Goal: Task Accomplishment & Management: Complete application form

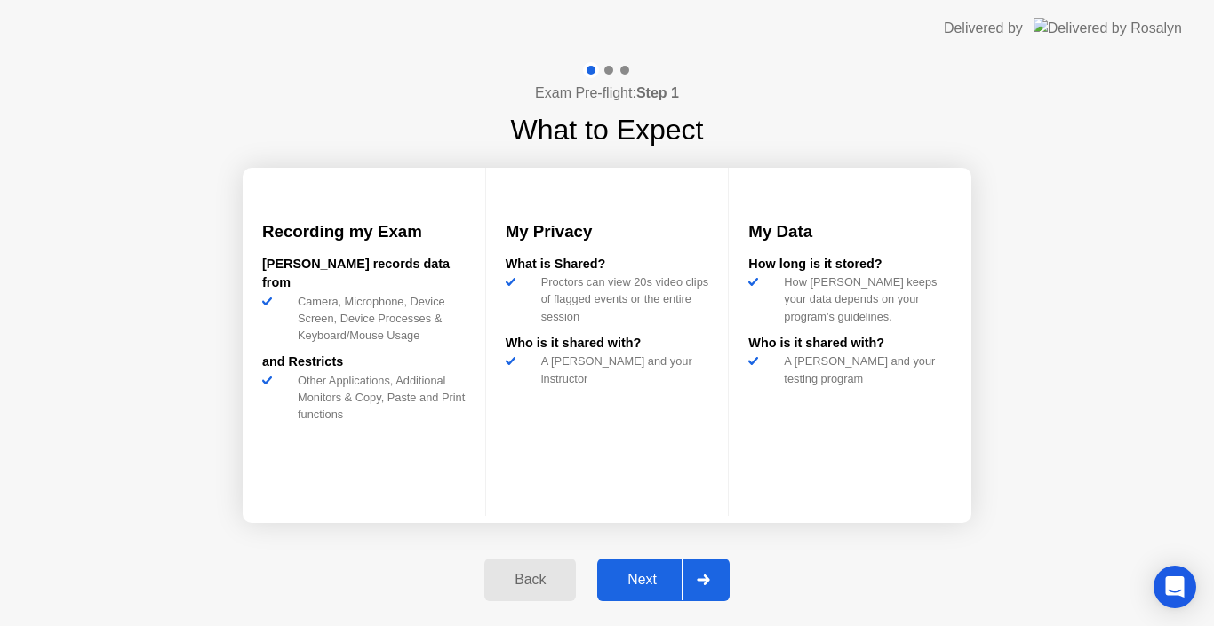
click at [634, 575] on div "Next" at bounding box center [641, 580] width 79 height 16
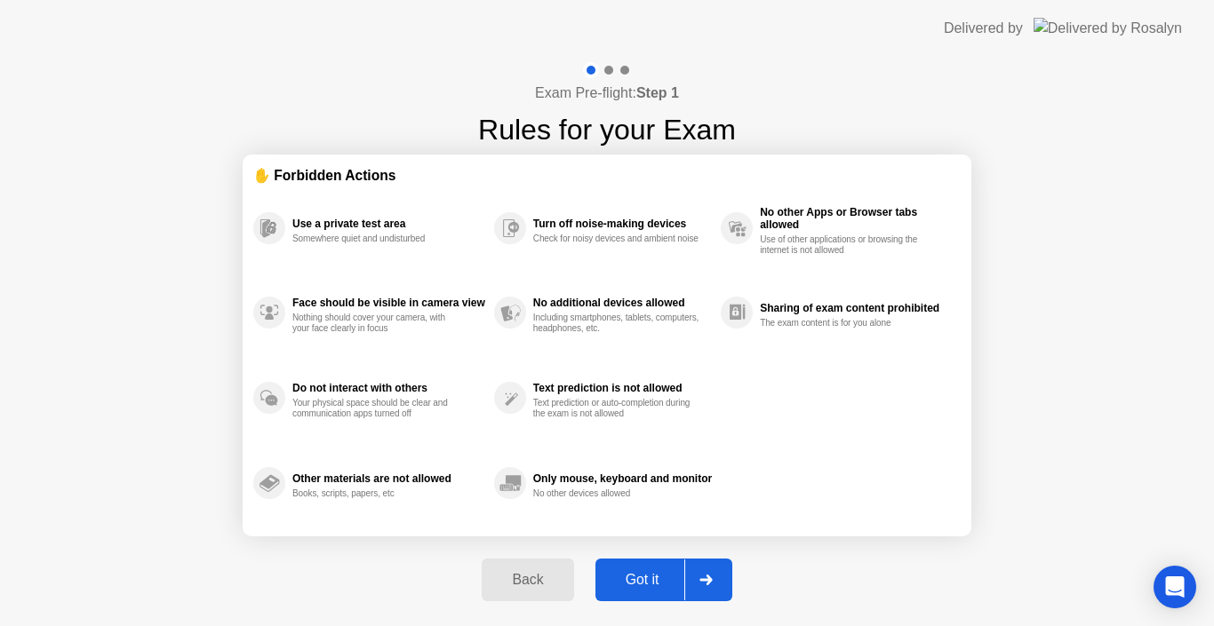
click at [634, 575] on div "Got it" at bounding box center [643, 580] width 84 height 16
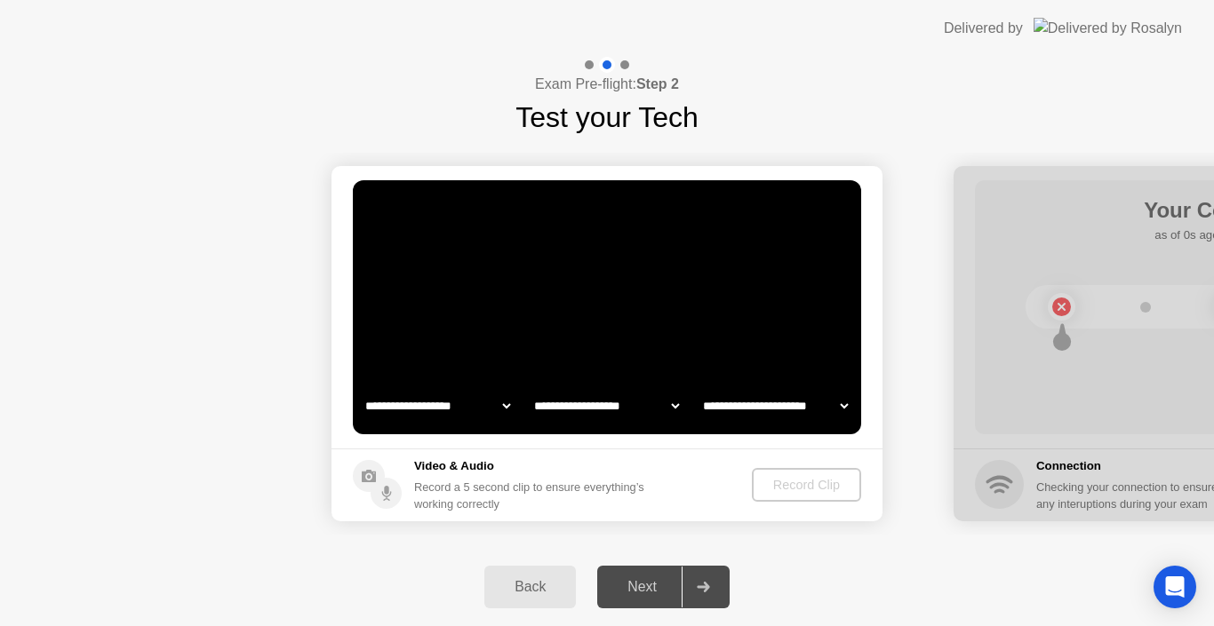
select select "**********"
select select "*******"
click at [650, 584] on div "Next" at bounding box center [641, 587] width 79 height 16
click at [804, 478] on div "Record Clip" at bounding box center [807, 485] width 95 height 14
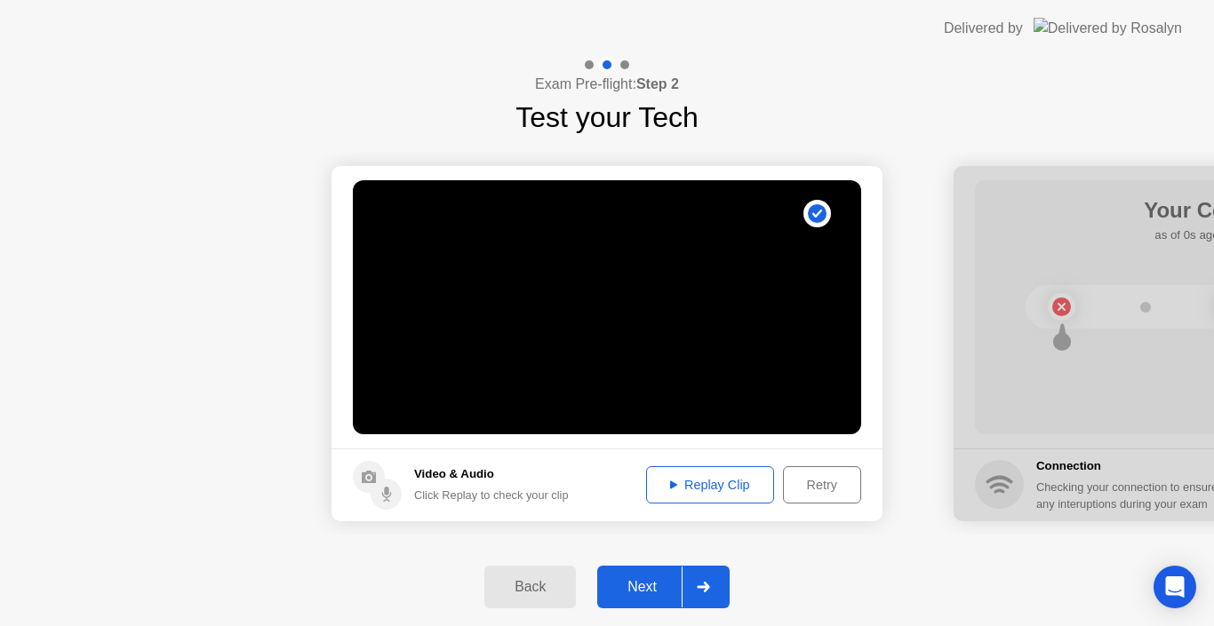
click at [637, 586] on div "Next" at bounding box center [641, 587] width 79 height 16
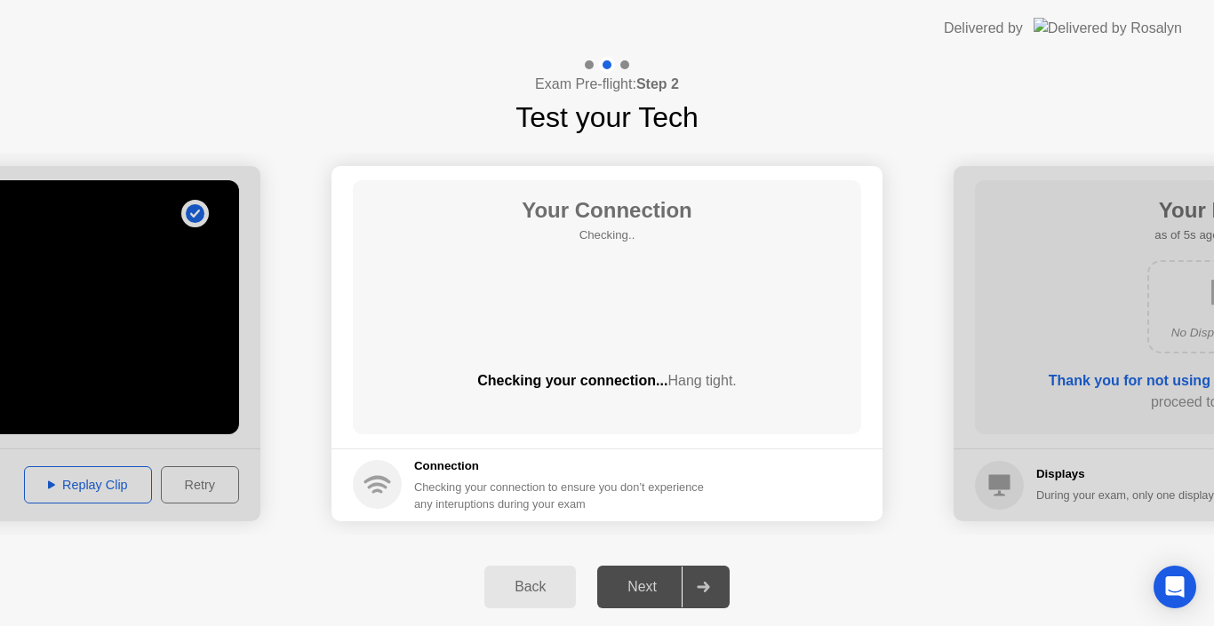
click at [637, 586] on div "Next" at bounding box center [641, 587] width 79 height 16
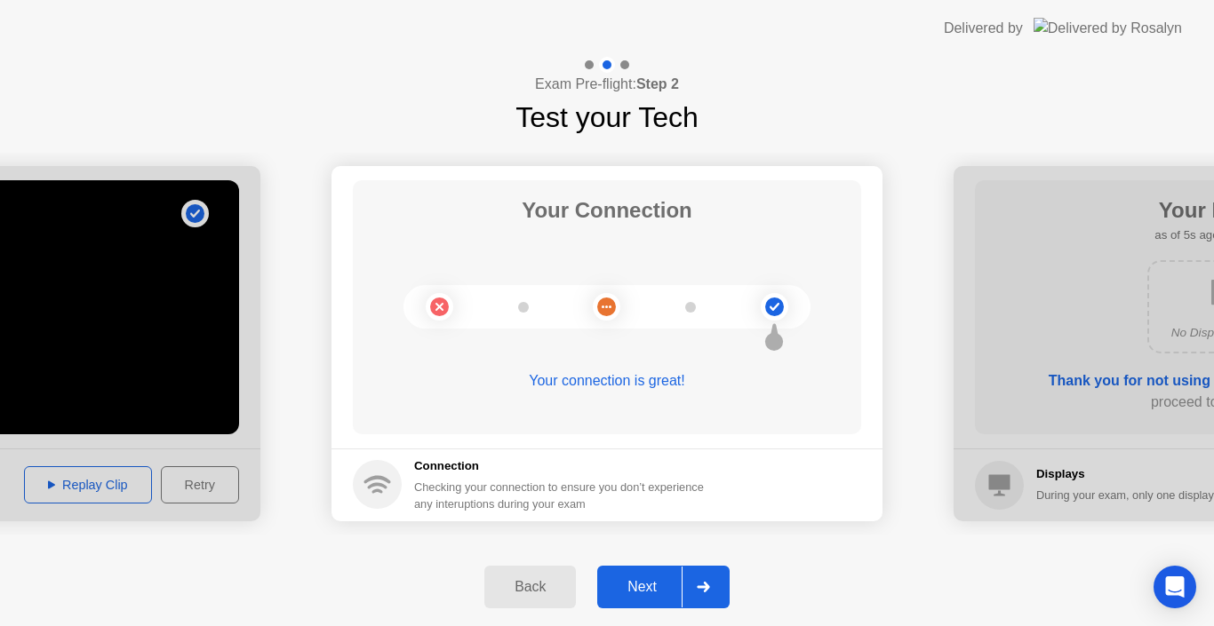
click at [641, 586] on div "Next" at bounding box center [641, 587] width 79 height 16
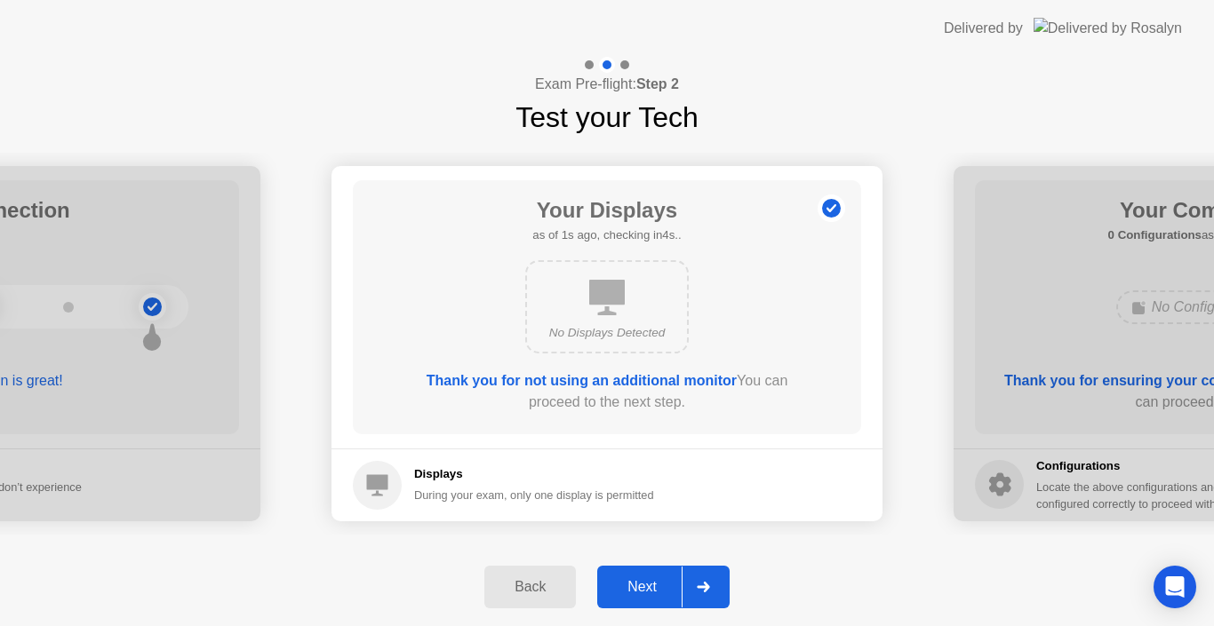
click at [641, 586] on div "Next" at bounding box center [641, 587] width 79 height 16
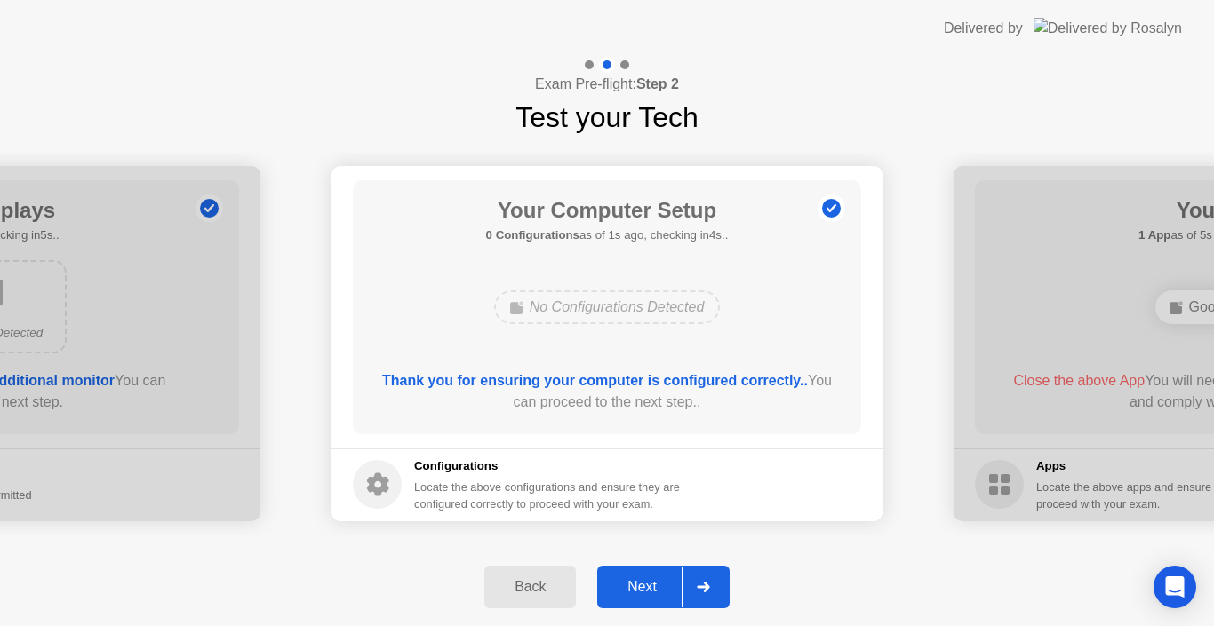
click at [641, 586] on div "Next" at bounding box center [641, 587] width 79 height 16
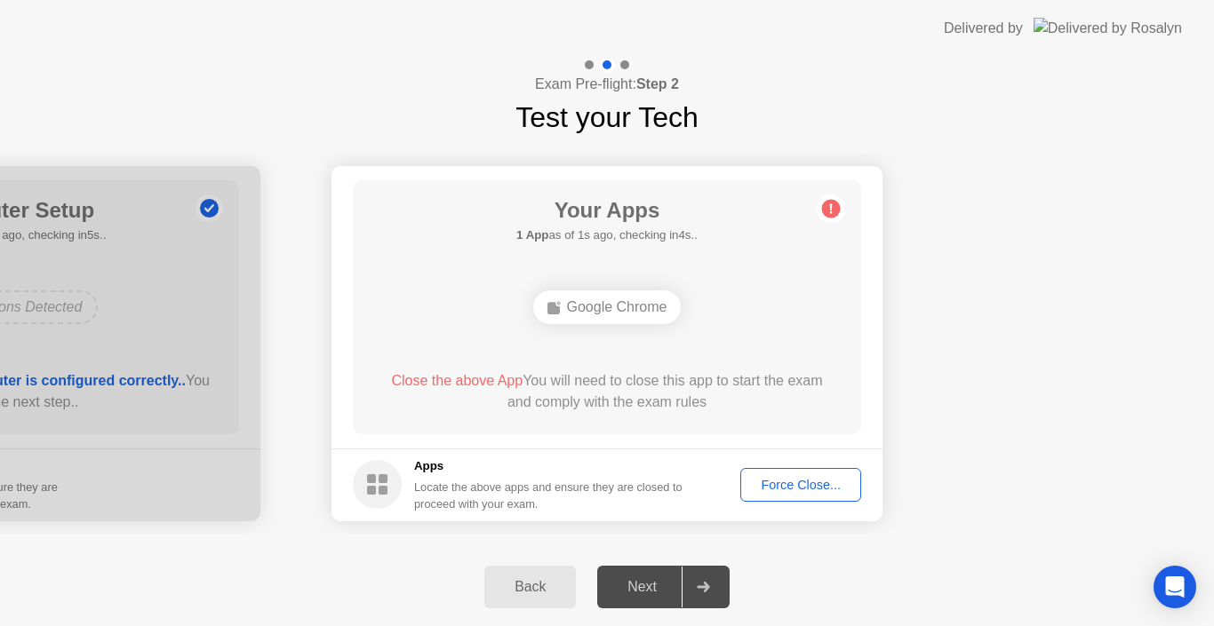
click at [781, 474] on button "Force Close..." at bounding box center [800, 485] width 121 height 34
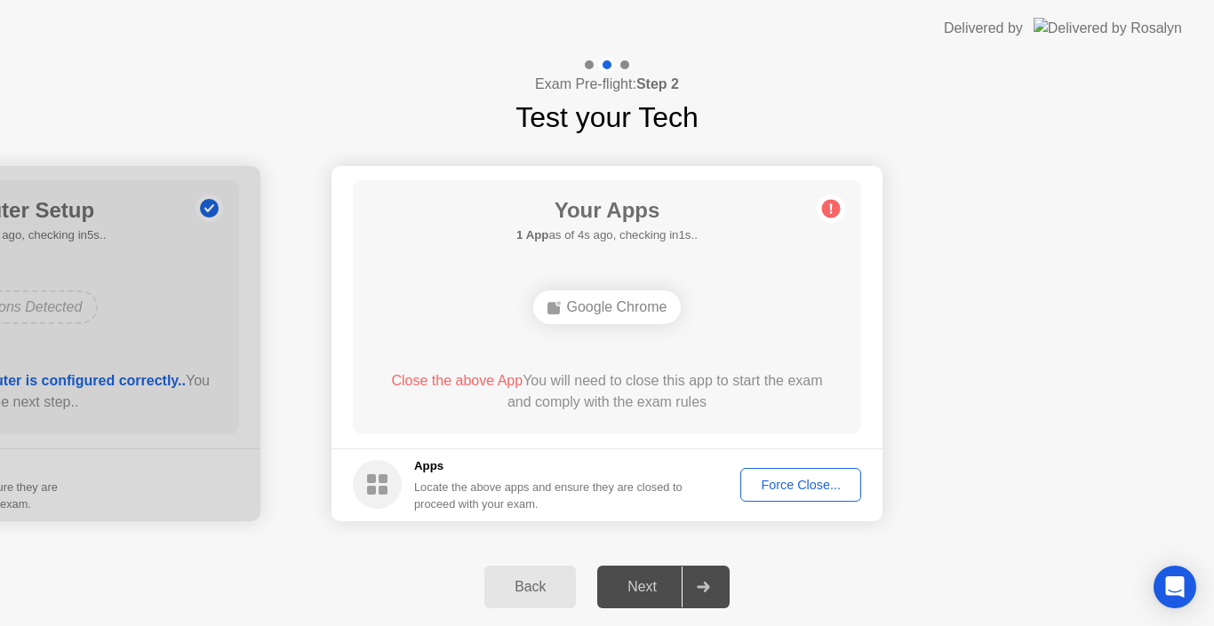
click at [772, 478] on div "Force Close..." at bounding box center [800, 485] width 108 height 14
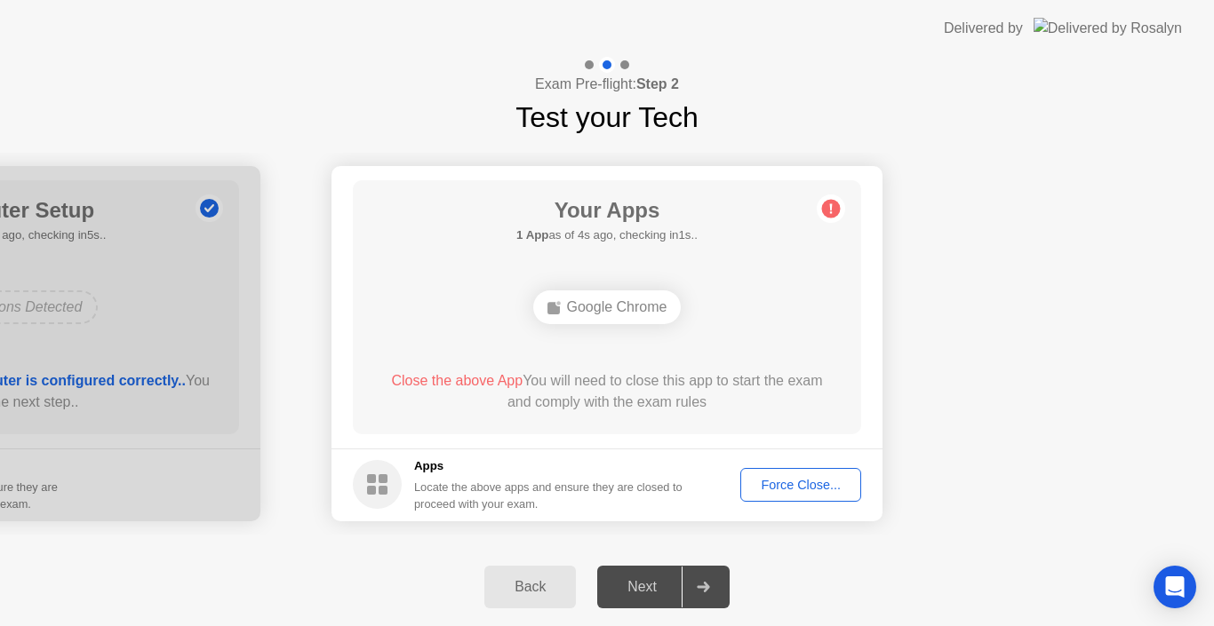
click at [777, 483] on div "Force Close..." at bounding box center [800, 485] width 108 height 14
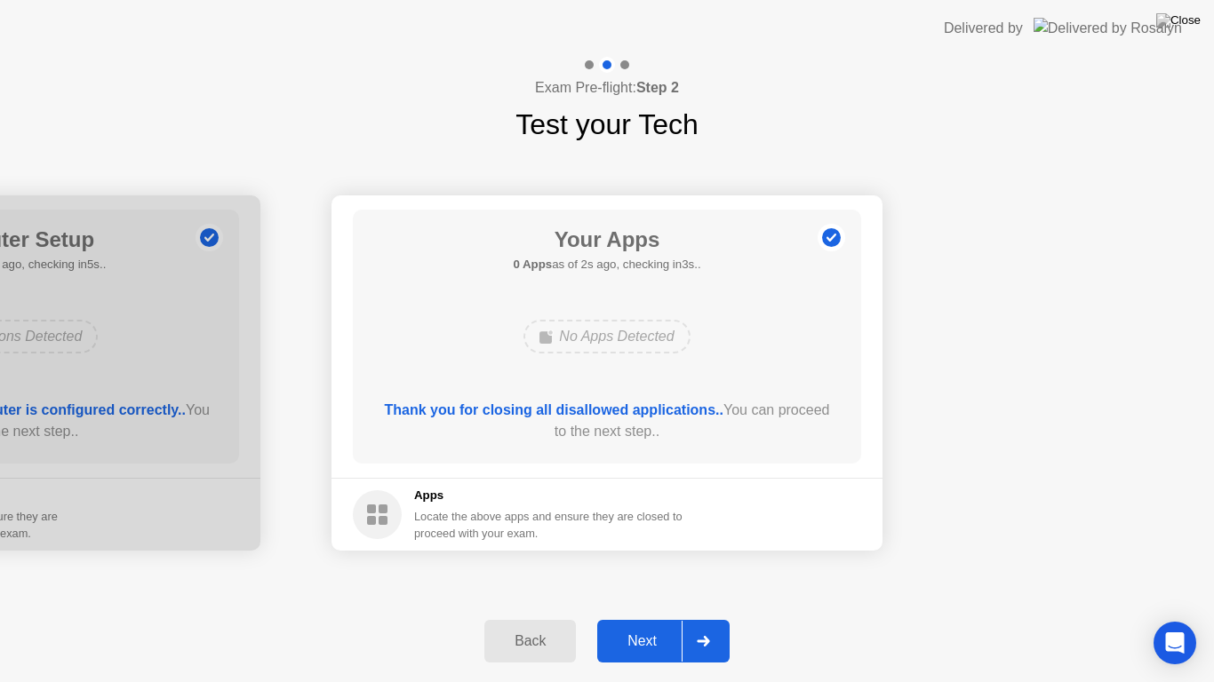
click at [640, 625] on div "Next" at bounding box center [641, 641] width 79 height 16
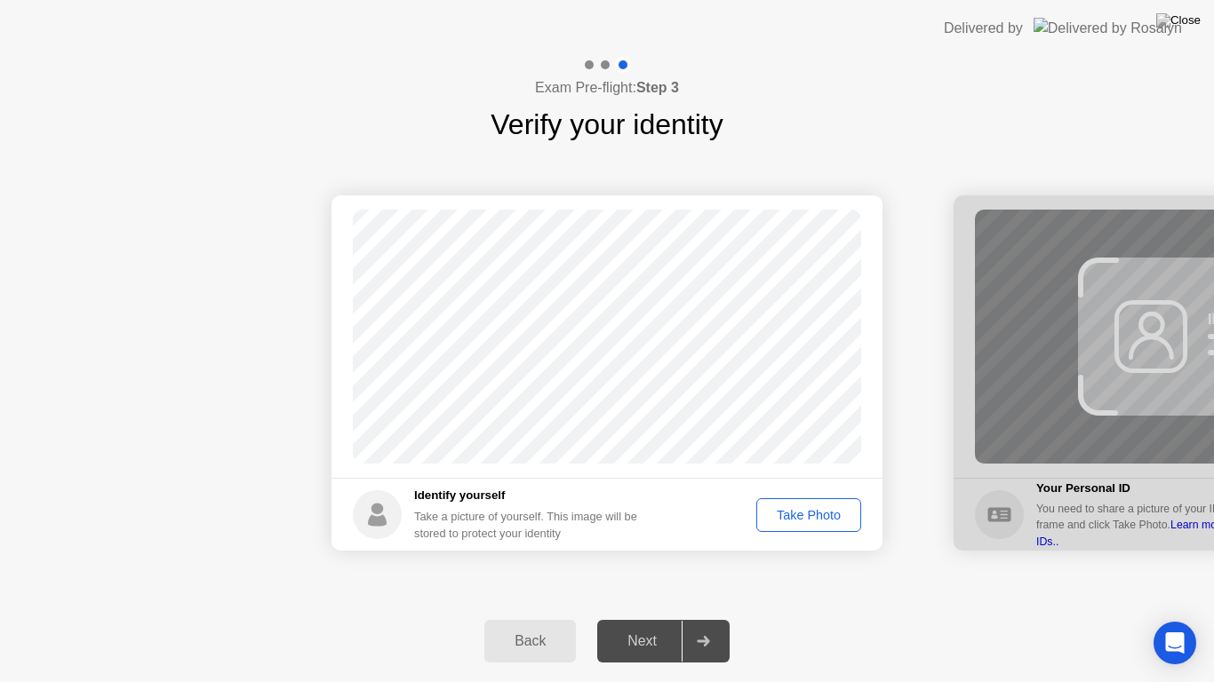
click at [811, 514] on div "Take Photo" at bounding box center [808, 515] width 92 height 14
click at [637, 625] on div "Next" at bounding box center [641, 641] width 79 height 16
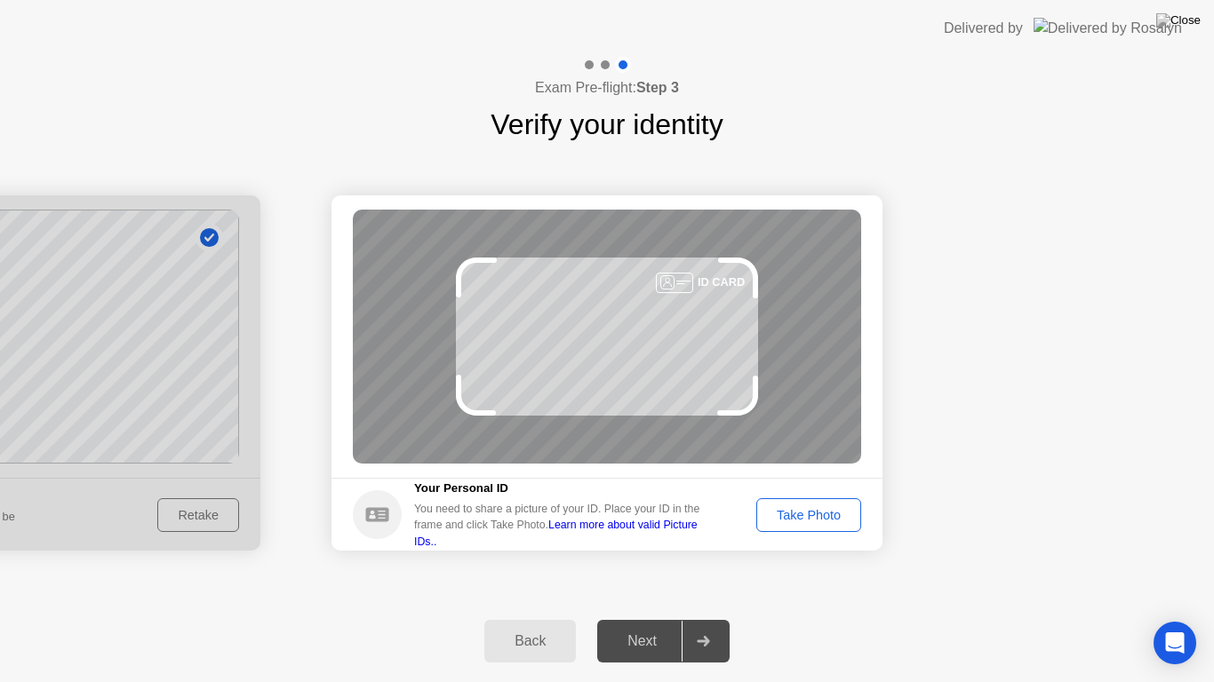
click at [809, 517] on div "Take Photo" at bounding box center [808, 515] width 92 height 14
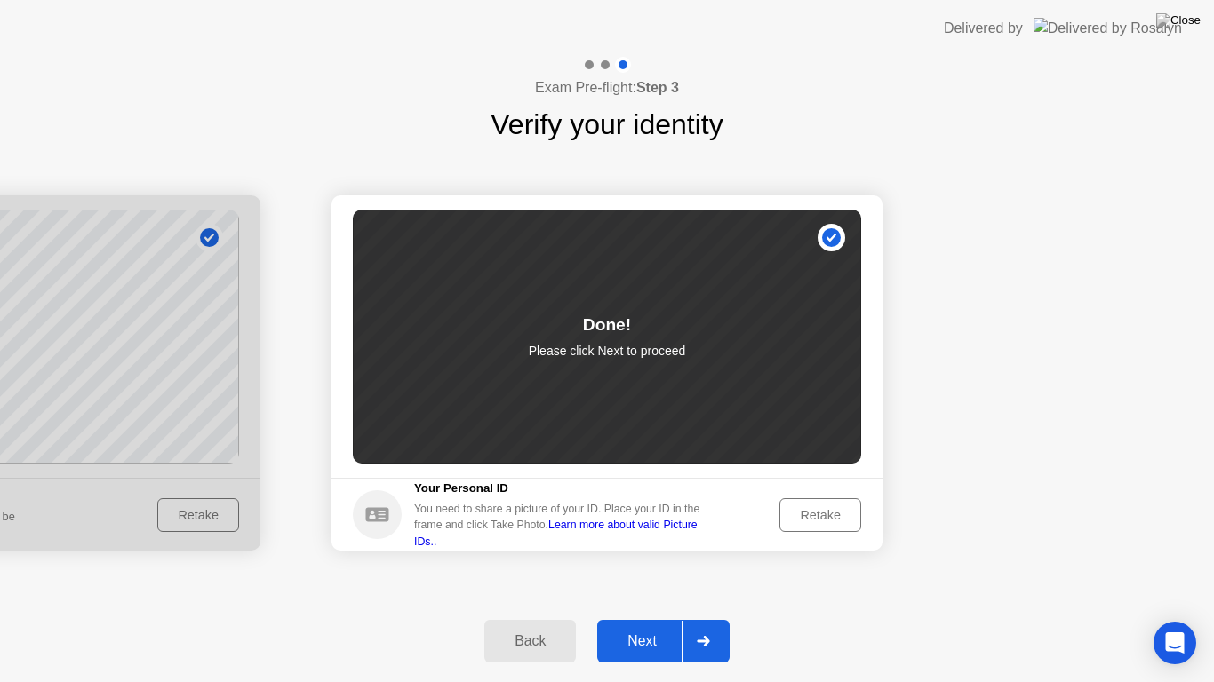
click at [648, 625] on div "Next" at bounding box center [641, 641] width 79 height 16
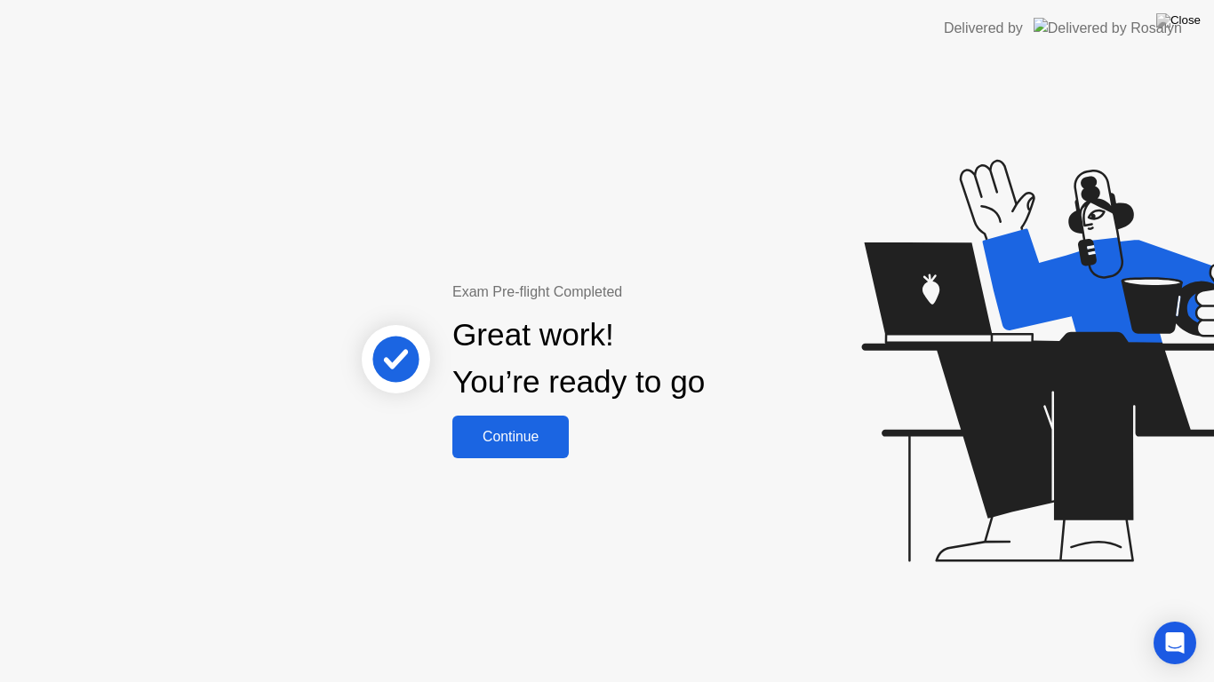
click at [534, 436] on div "Continue" at bounding box center [511, 437] width 106 height 16
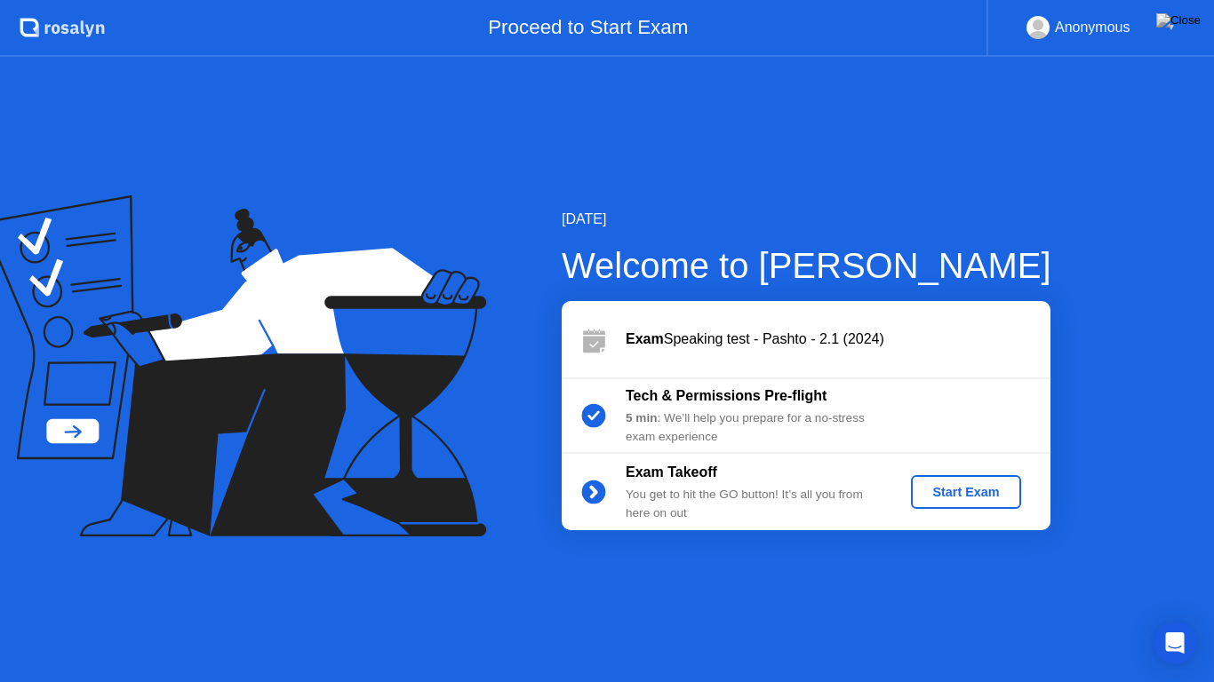
click at [953, 487] on div "Start Exam" at bounding box center [965, 492] width 95 height 14
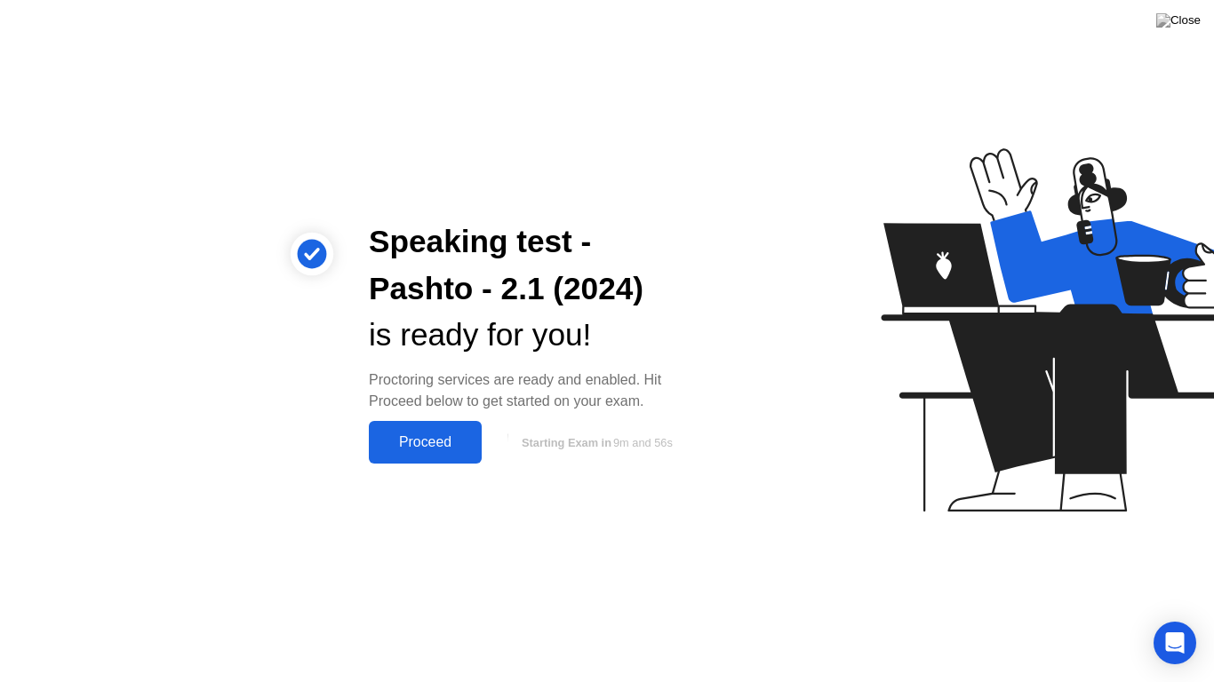
click at [440, 445] on div "Proceed" at bounding box center [425, 442] width 102 height 16
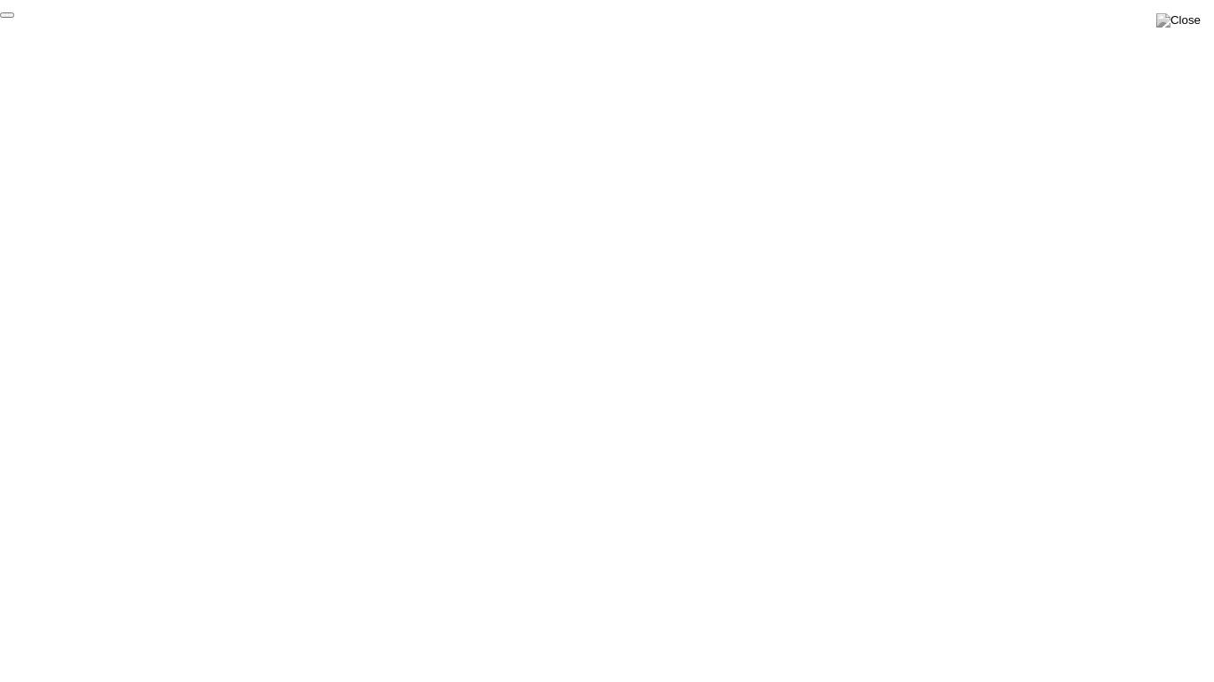
click div "End Proctoring Session"
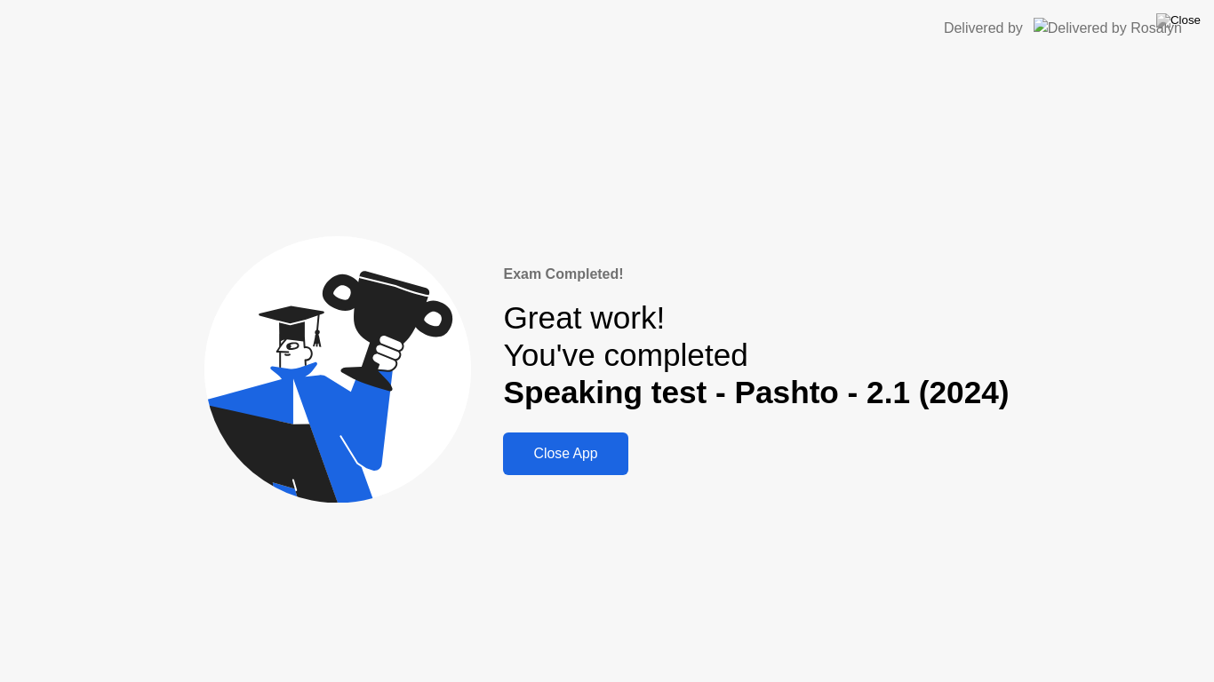
click at [582, 458] on div "Close App" at bounding box center [565, 454] width 114 height 16
